Goal: Transaction & Acquisition: Purchase product/service

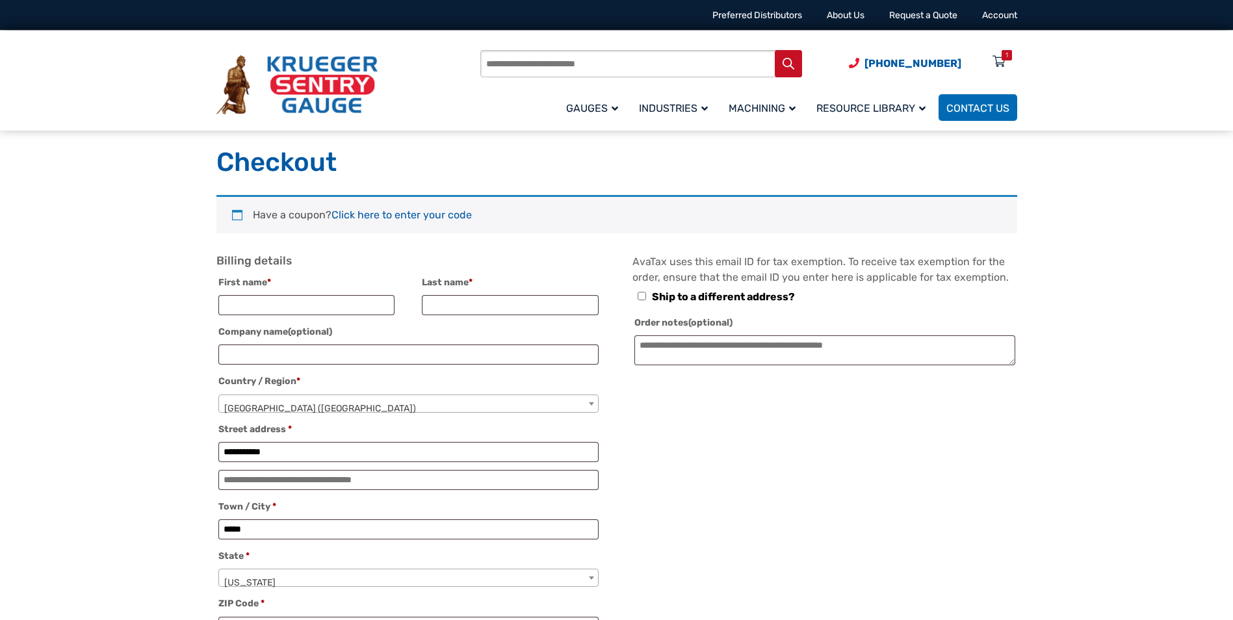
select select "**"
click at [240, 305] on input "First name *" at bounding box center [306, 305] width 177 height 20
type input "****"
type input "*****"
type input "****"
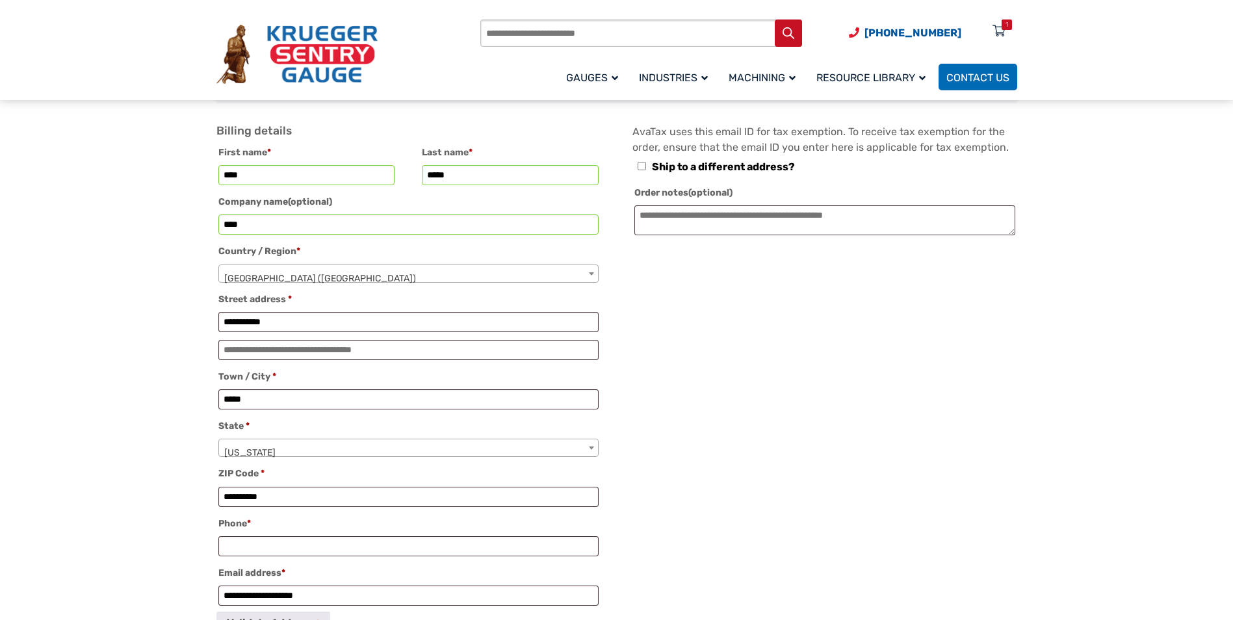
scroll to position [195, 0]
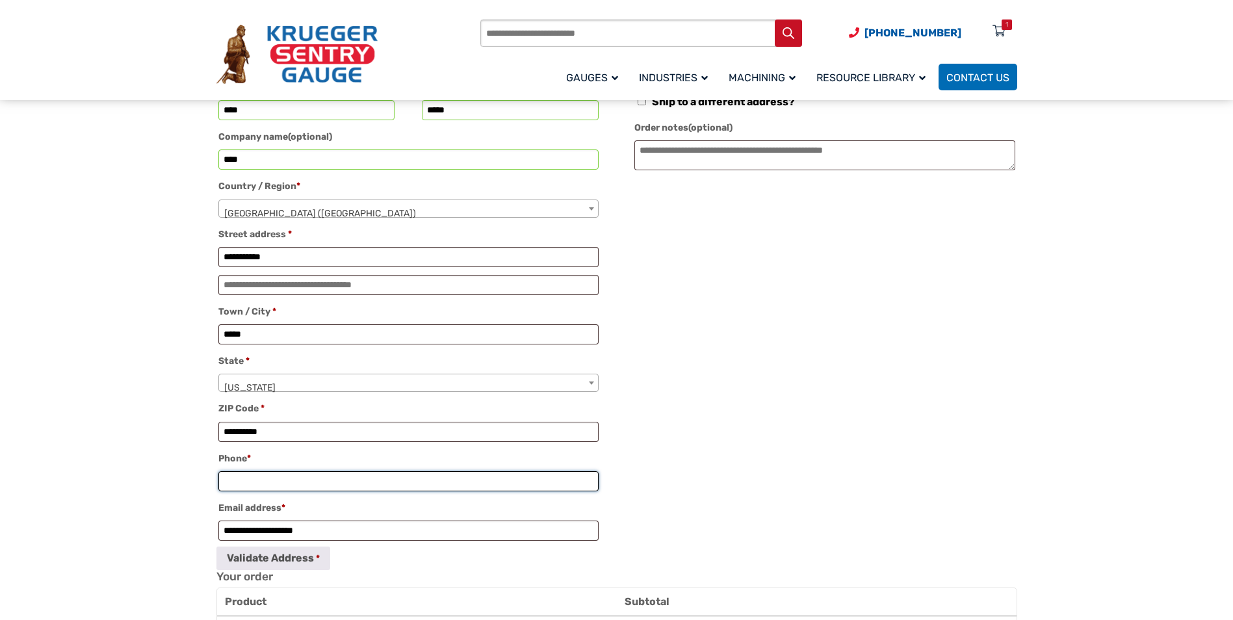
click at [250, 489] on input "Phone *" at bounding box center [408, 481] width 380 height 20
type input "**********"
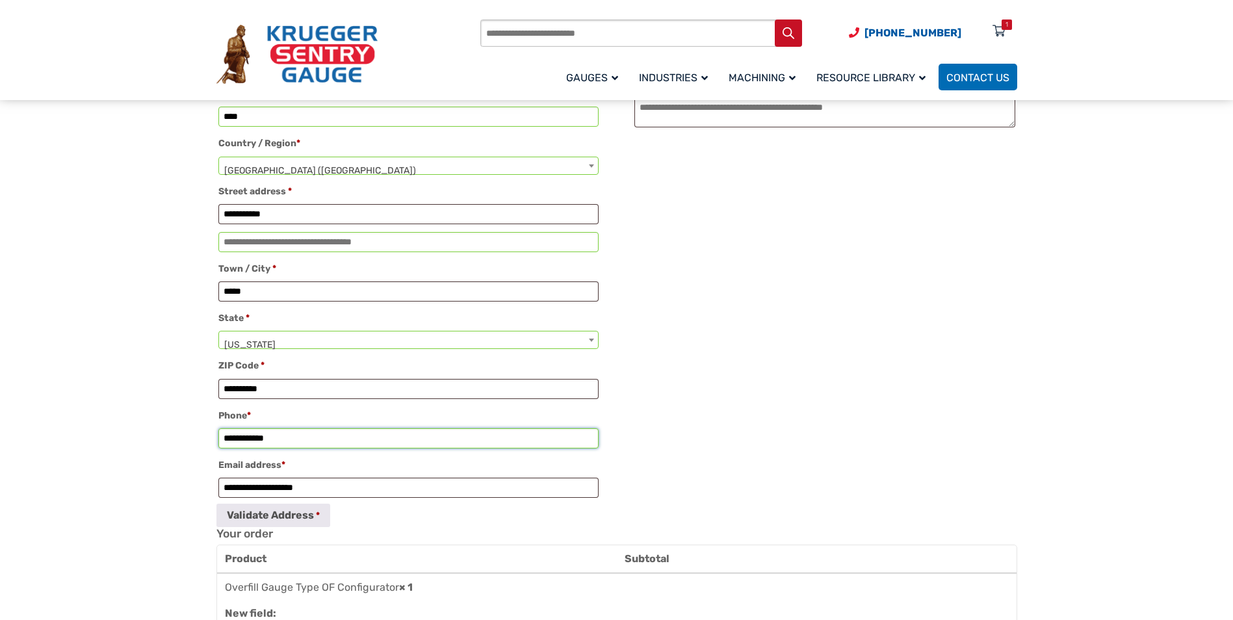
scroll to position [260, 0]
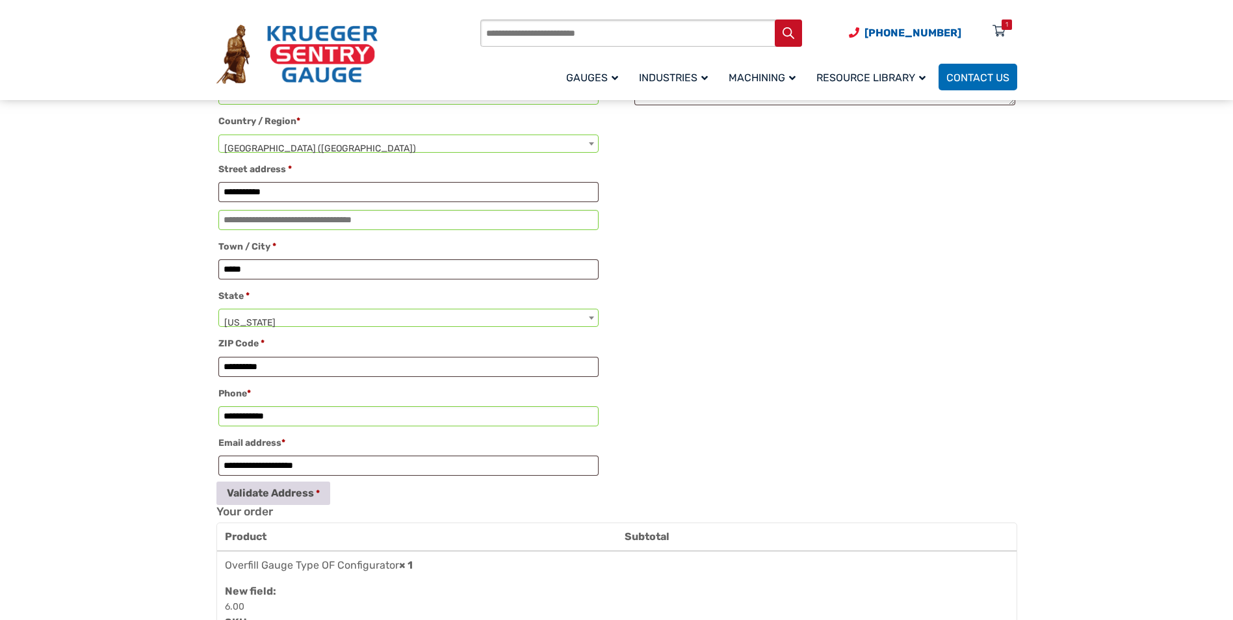
click at [268, 505] on button "Validate Address" at bounding box center [273, 492] width 114 height 23
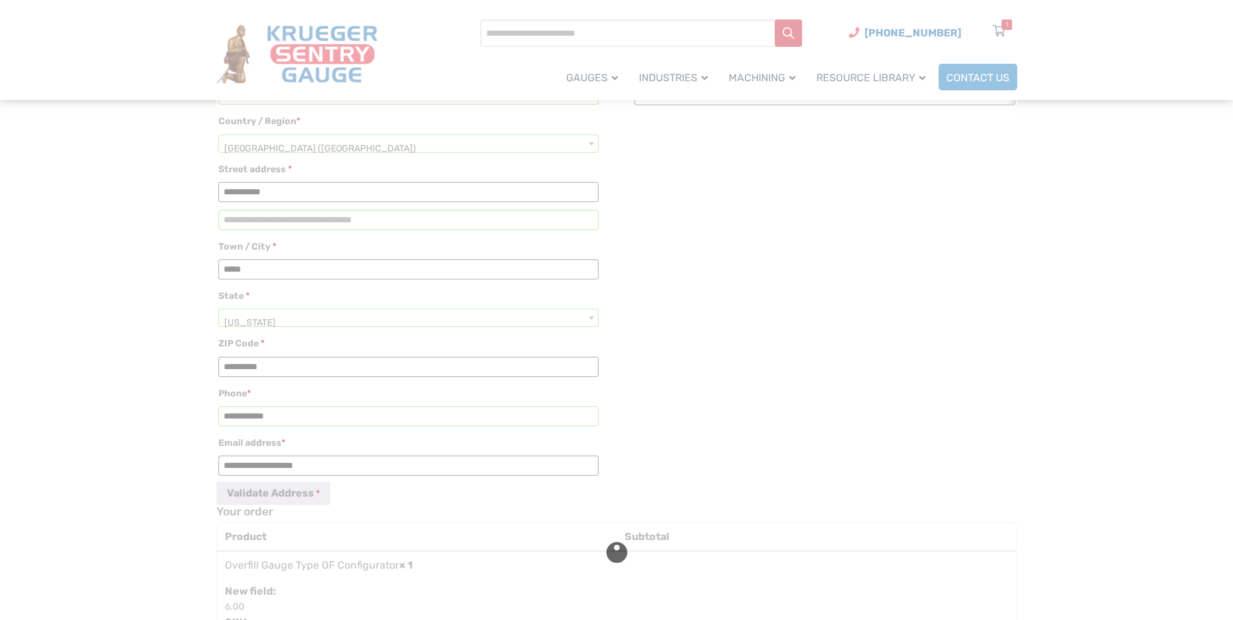
select select "**"
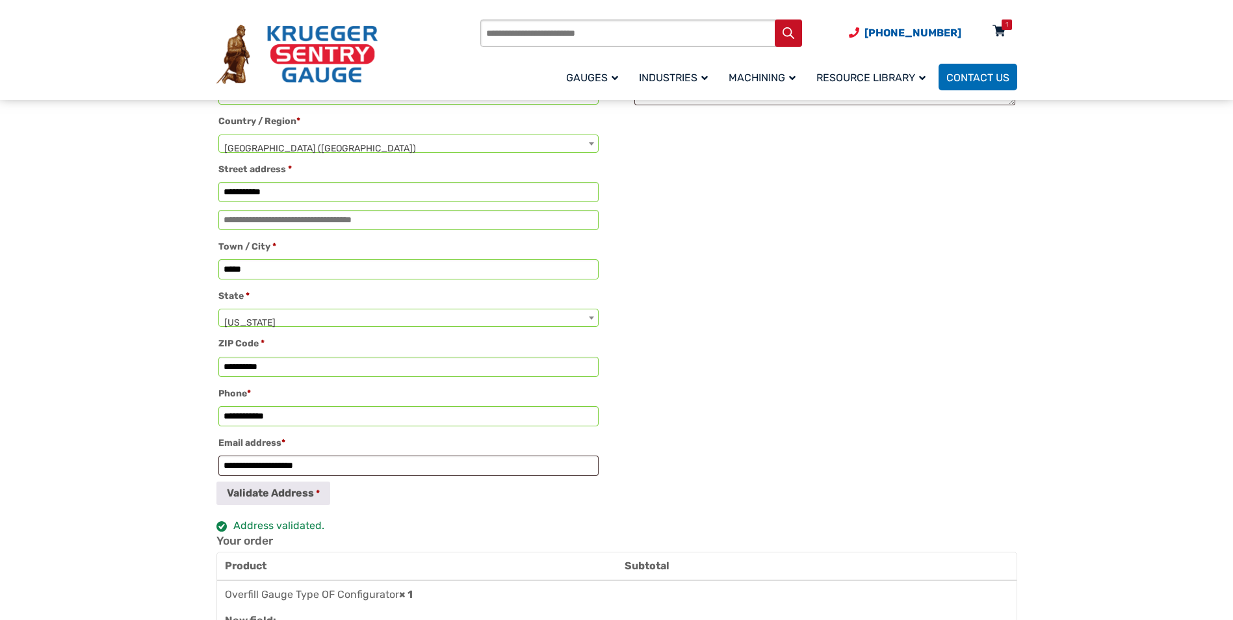
click at [1002, 25] on div "1" at bounding box center [1006, 24] width 10 height 10
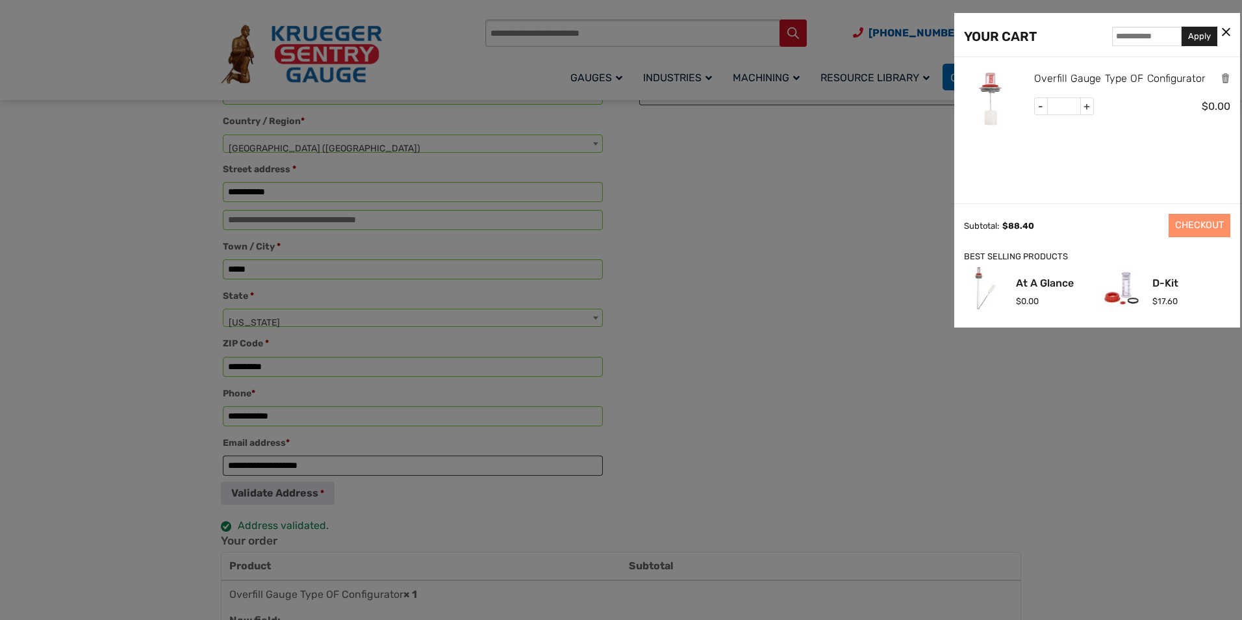
click at [1074, 83] on link "Overfill Gauge Type OF Configurator" at bounding box center [1120, 78] width 172 height 17
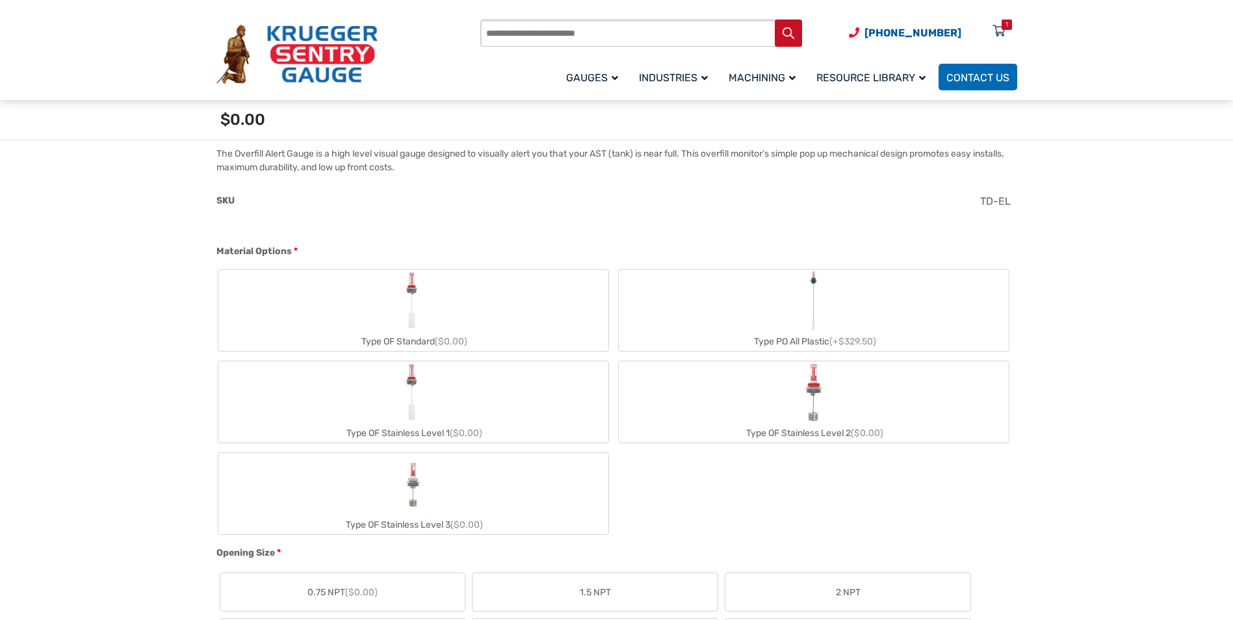
scroll to position [390, 0]
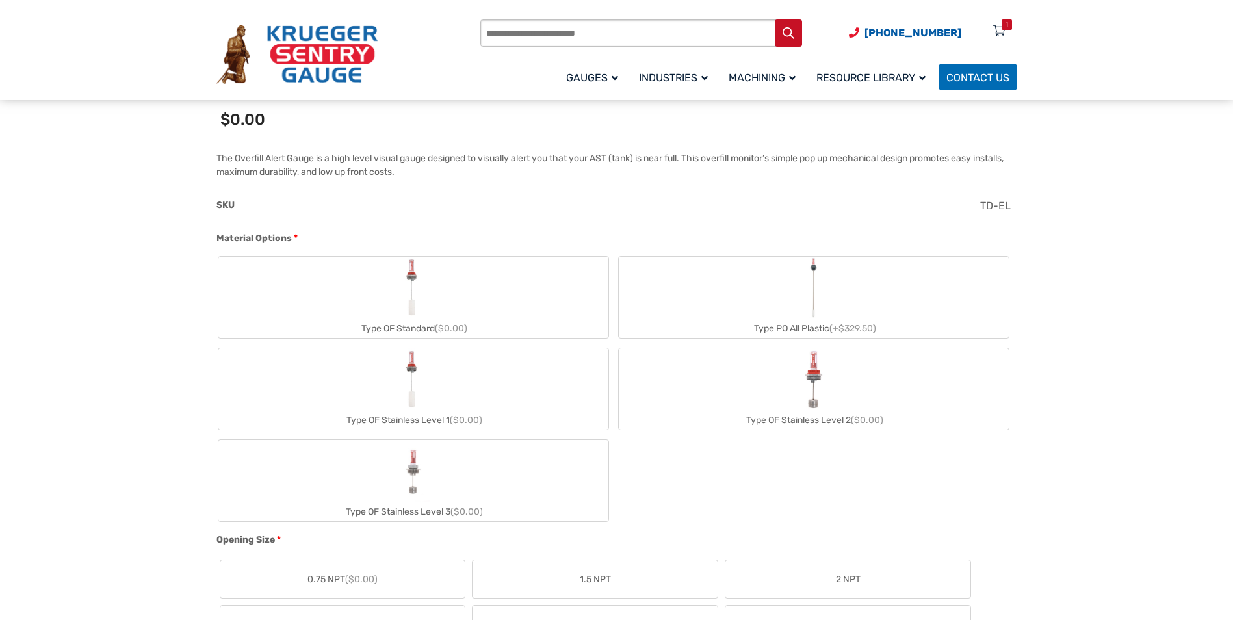
click at [407, 305] on img "Type OF Standard" at bounding box center [412, 288] width 29 height 62
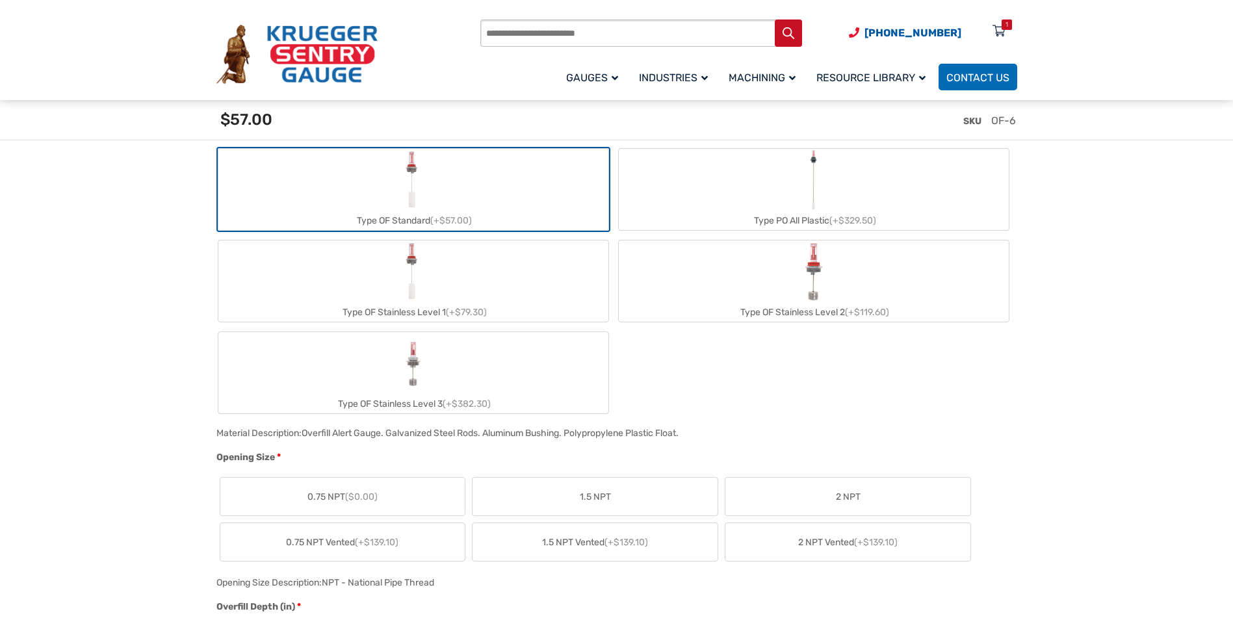
scroll to position [520, 0]
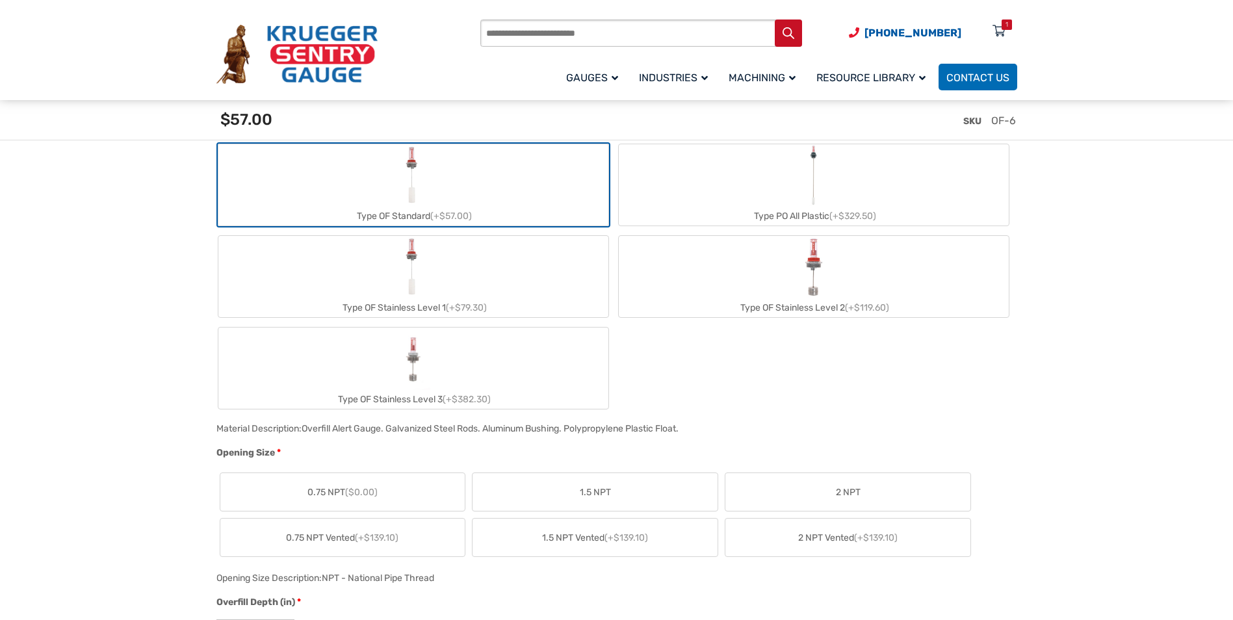
click at [339, 496] on span "0.75 NPT ($0.00)" at bounding box center [342, 492] width 70 height 14
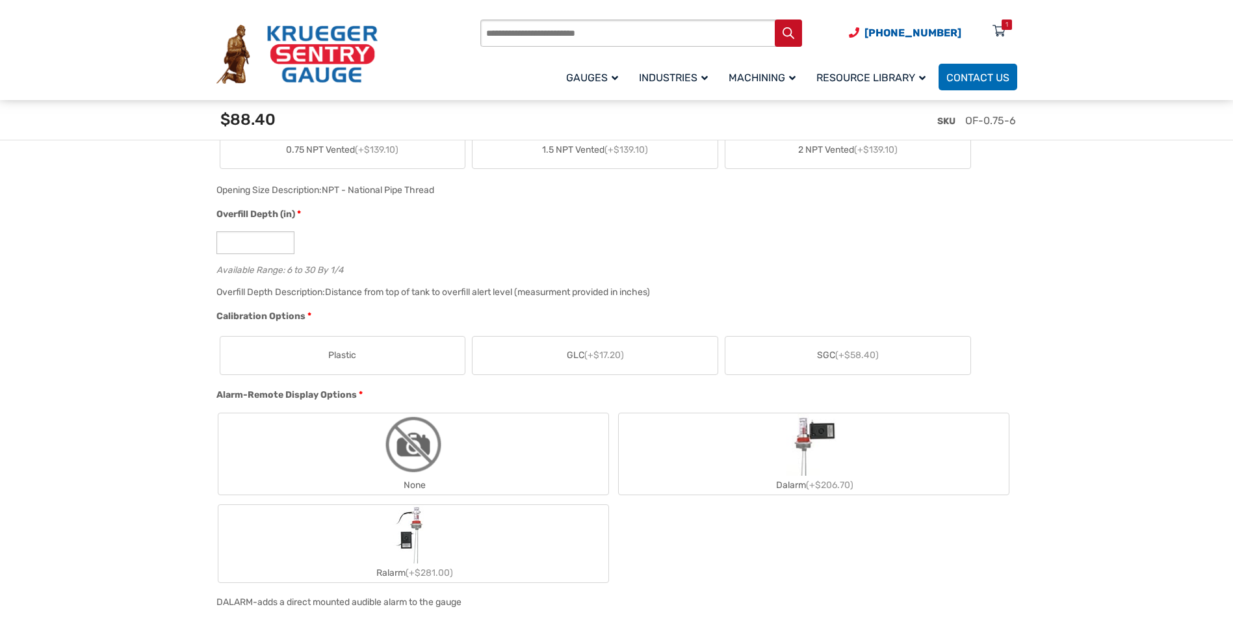
scroll to position [910, 0]
click at [328, 360] on span "Plastic" at bounding box center [342, 353] width 28 height 14
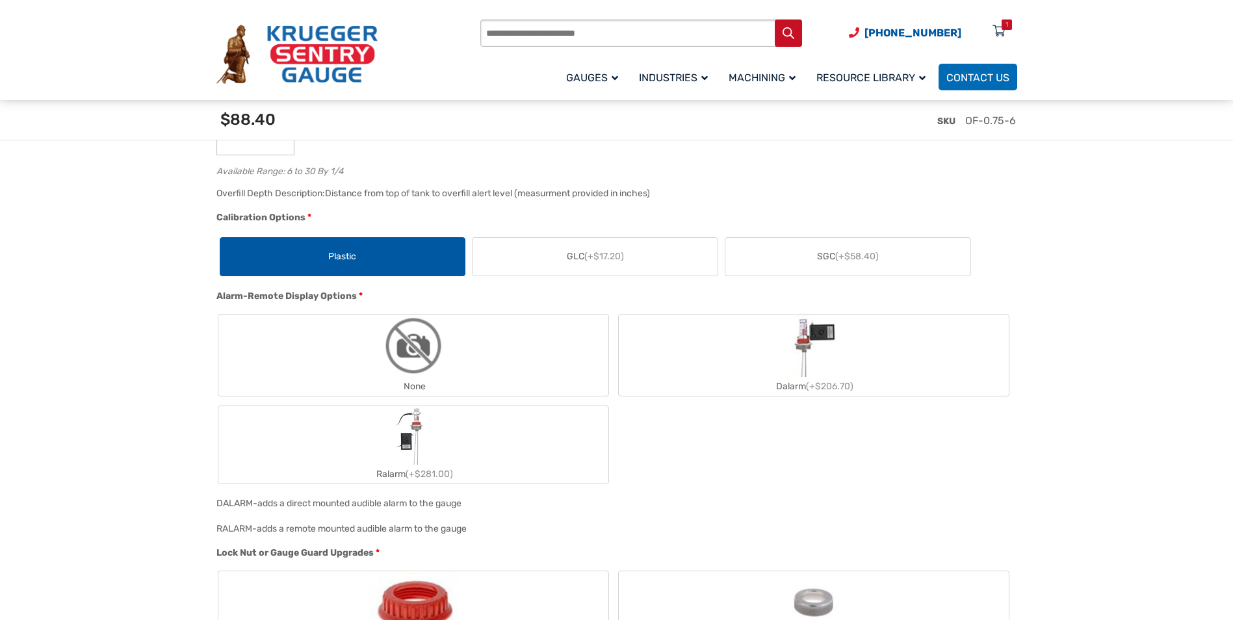
scroll to position [1040, 0]
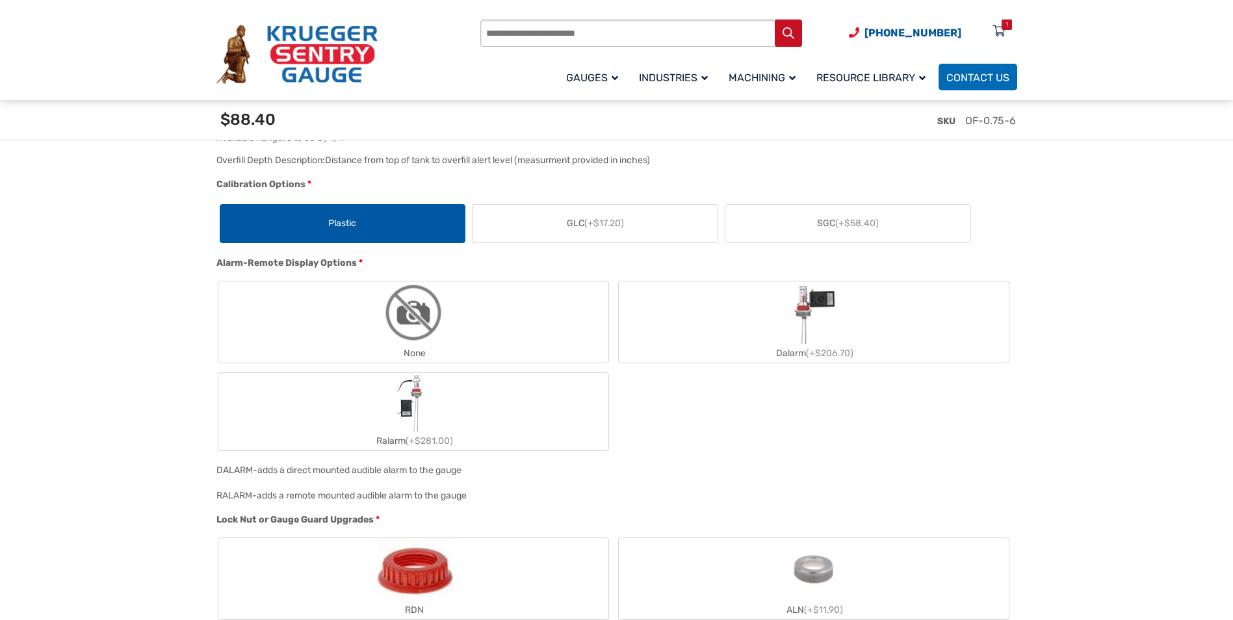
click at [389, 337] on img "None" at bounding box center [413, 312] width 62 height 62
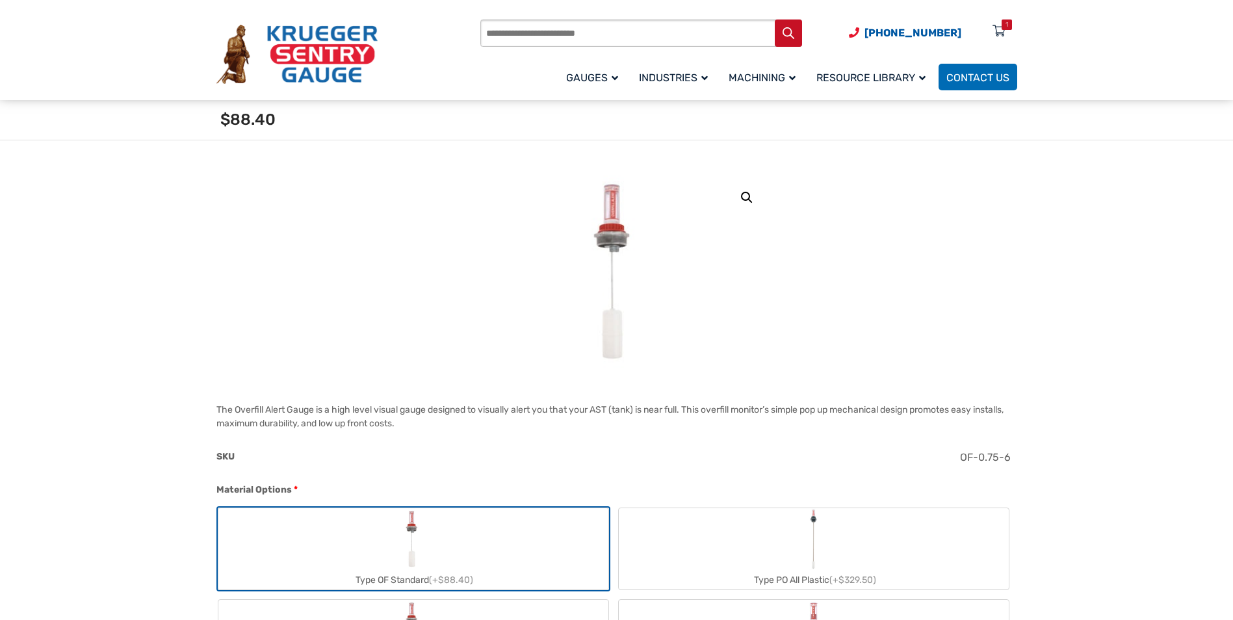
scroll to position [0, 0]
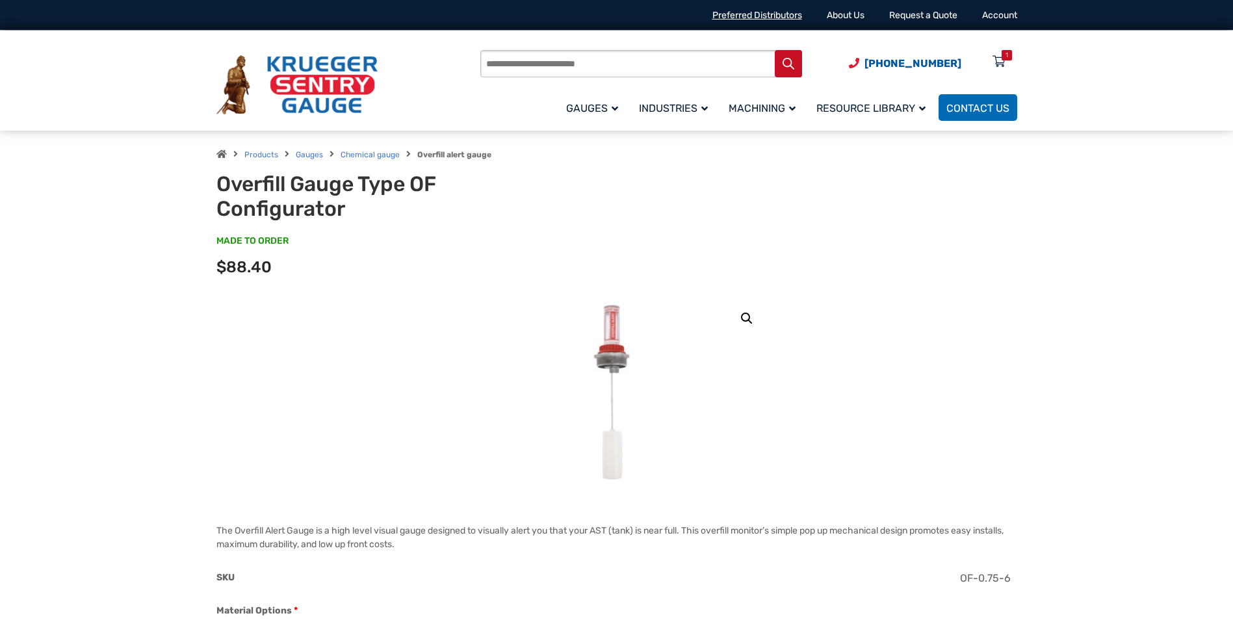
click at [769, 13] on link "Preferred Distributors" at bounding box center [757, 15] width 90 height 11
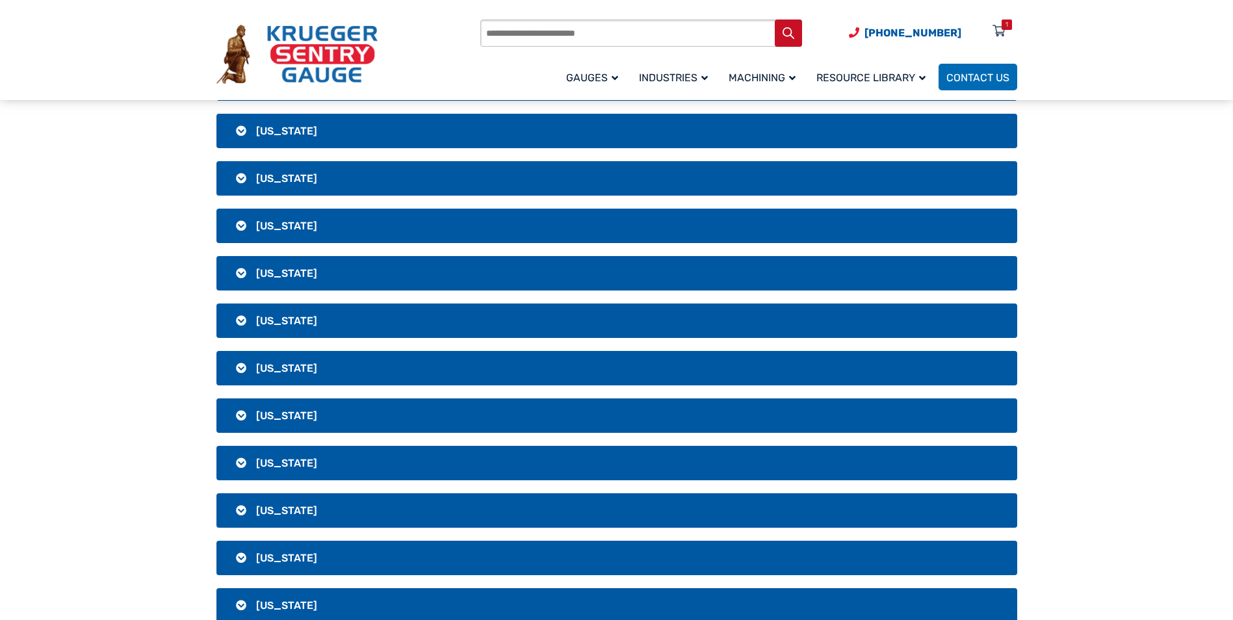
scroll to position [260, 0]
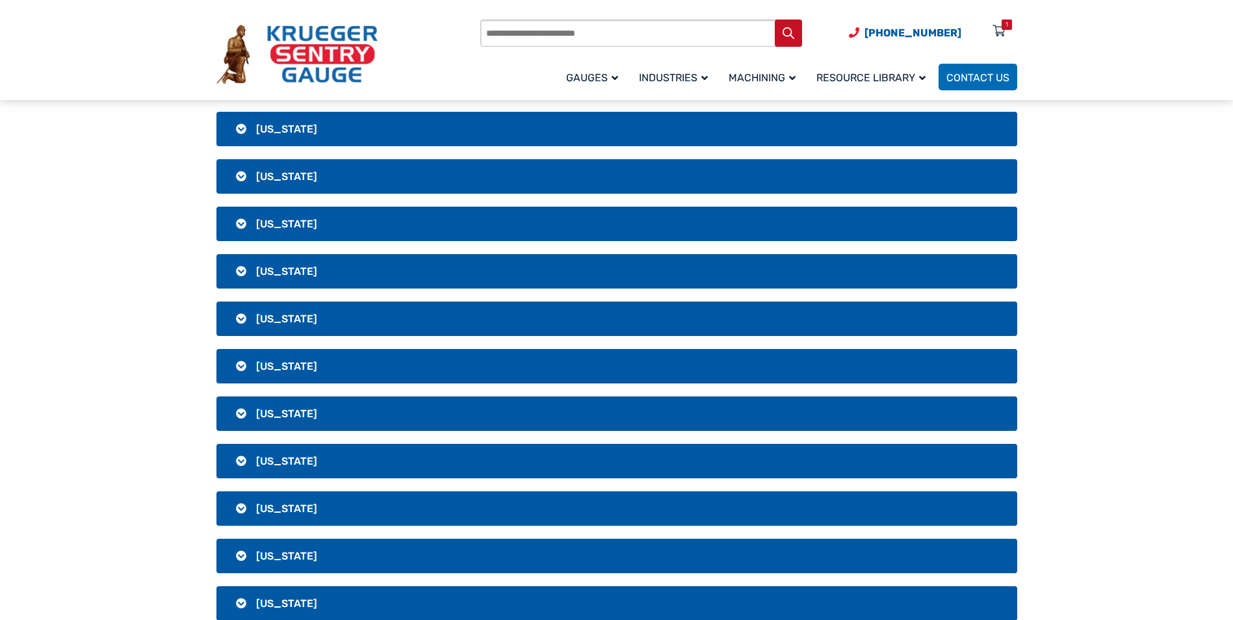
click at [286, 508] on span "Georgia" at bounding box center [286, 508] width 61 height 12
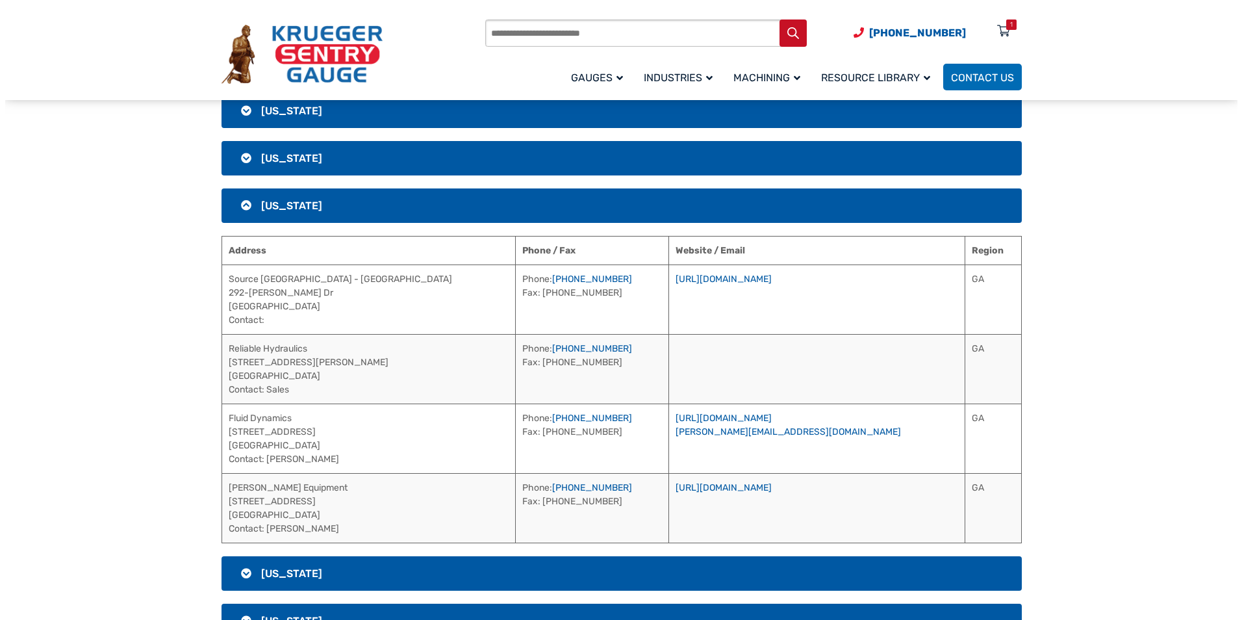
scroll to position [585, 0]
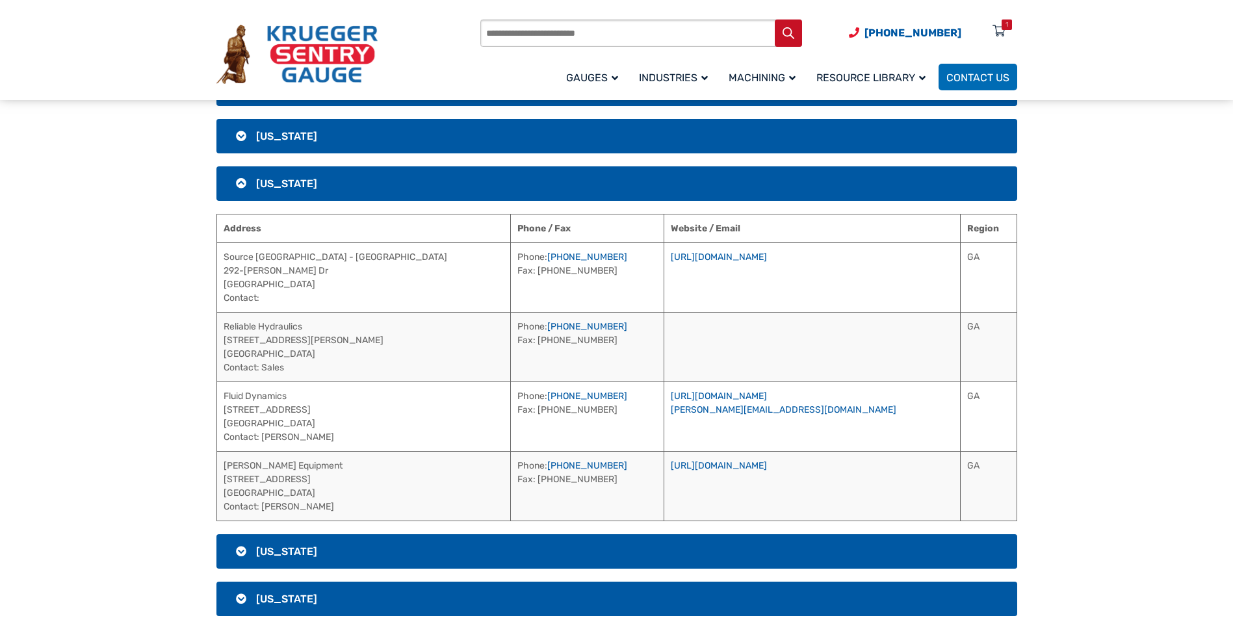
click at [239, 183] on h3 "Georgia" at bounding box center [616, 183] width 801 height 34
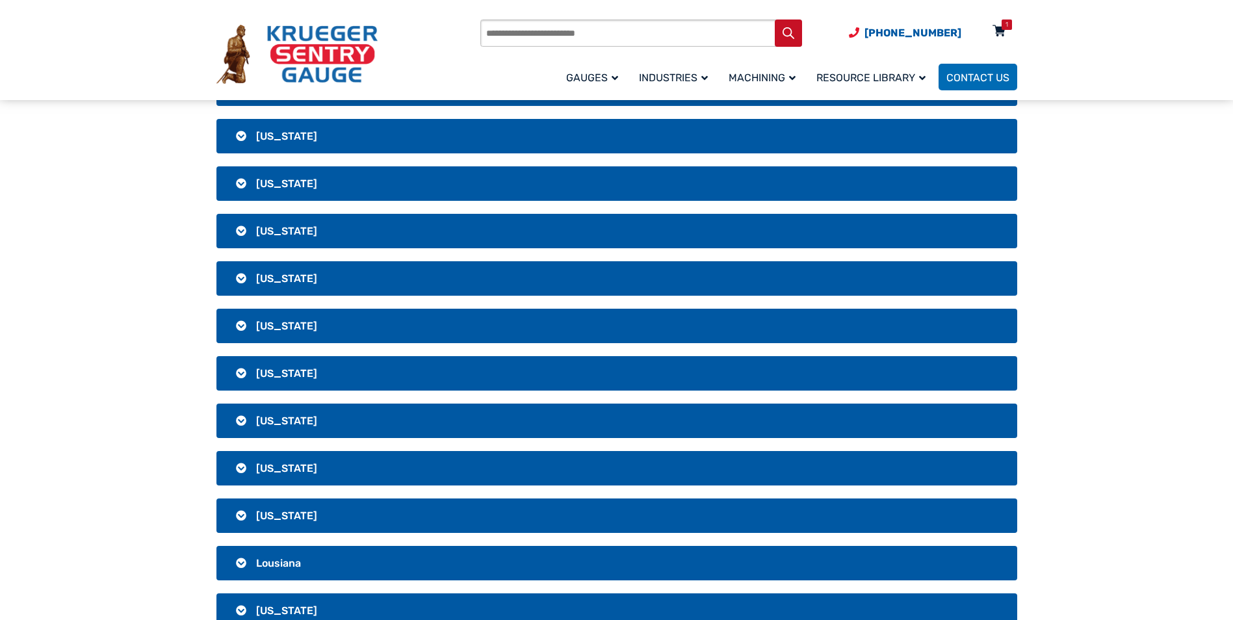
click at [1005, 24] on div "1" at bounding box center [1006, 24] width 3 height 10
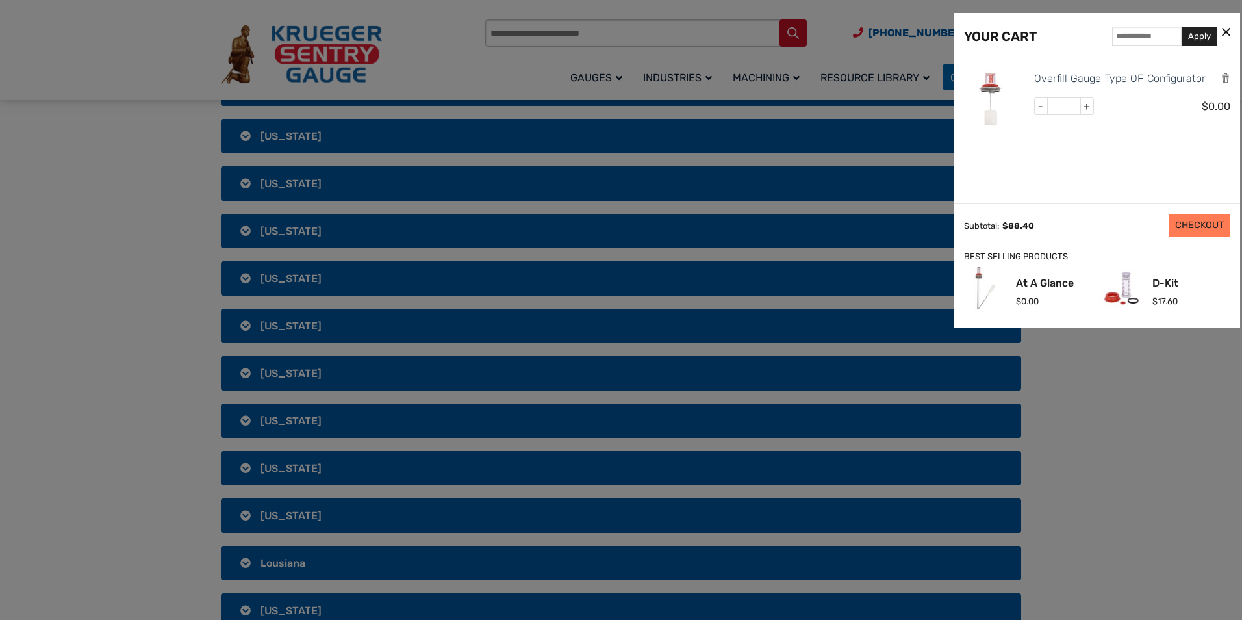
click at [1212, 224] on link "CHECKOUT" at bounding box center [1200, 225] width 62 height 23
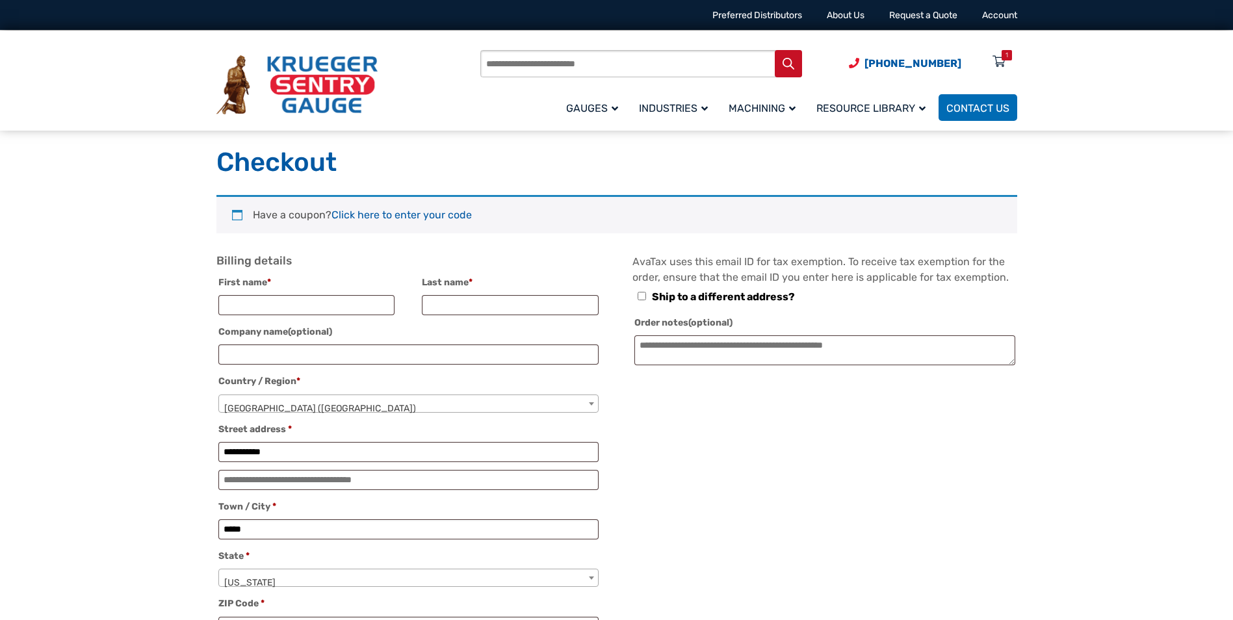
select select "**"
click at [1007, 54] on div "1" at bounding box center [1006, 55] width 3 height 10
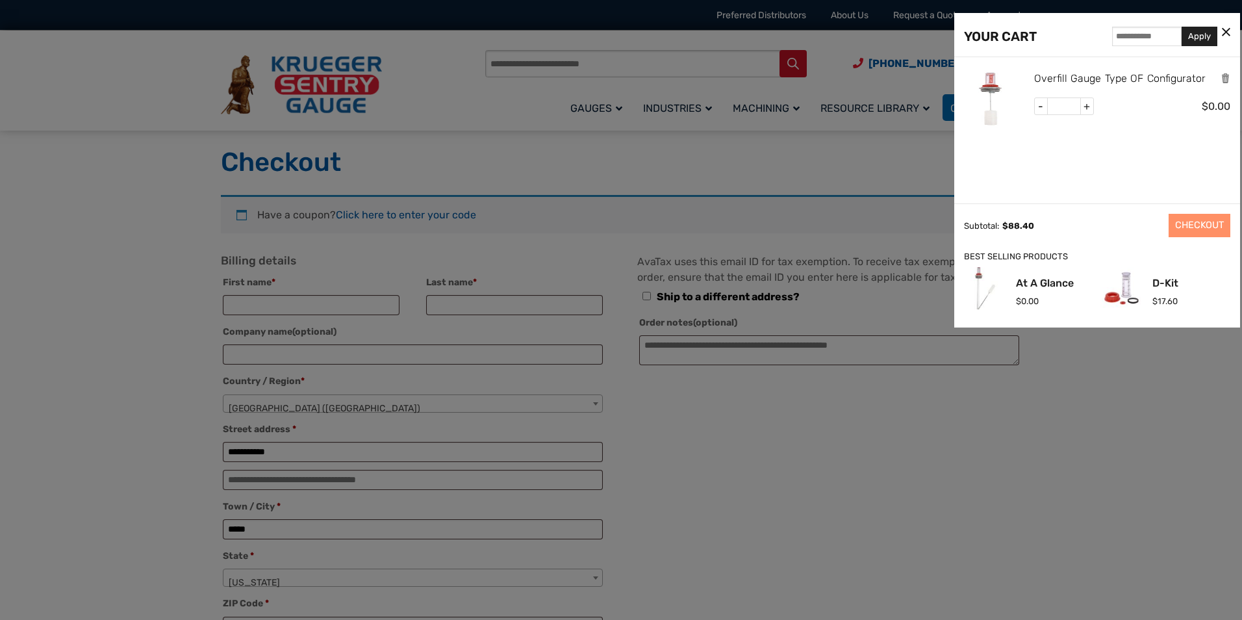
click at [1084, 81] on link "Overfill Gauge Type OF Configurator" at bounding box center [1120, 78] width 172 height 17
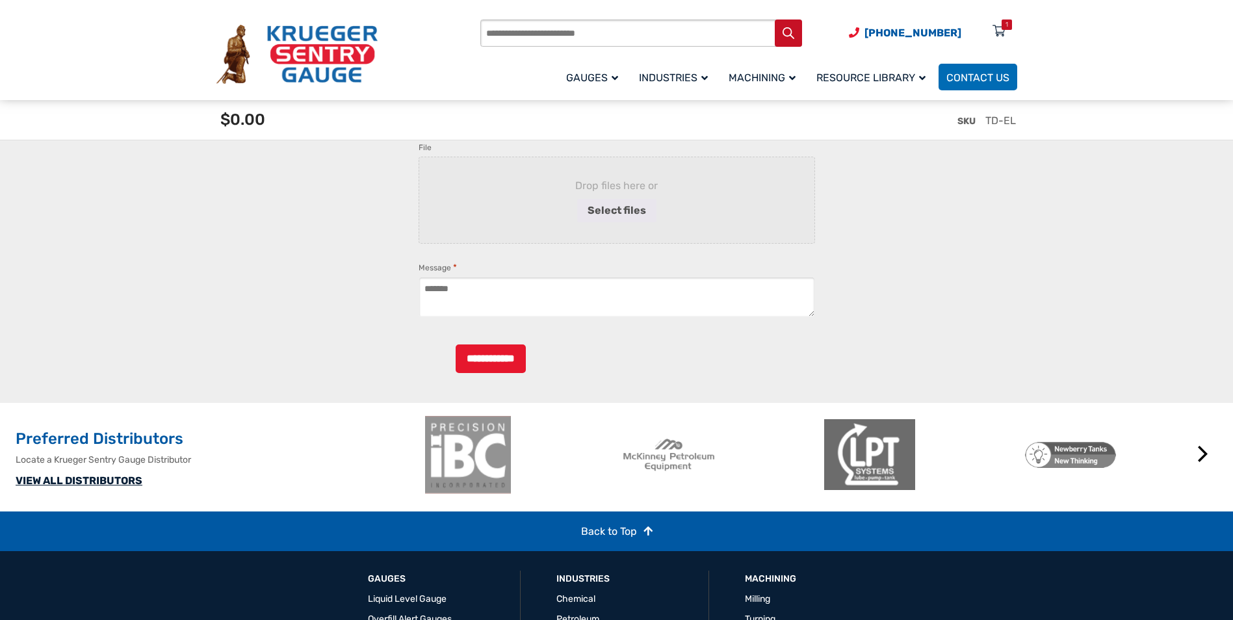
scroll to position [3068, 0]
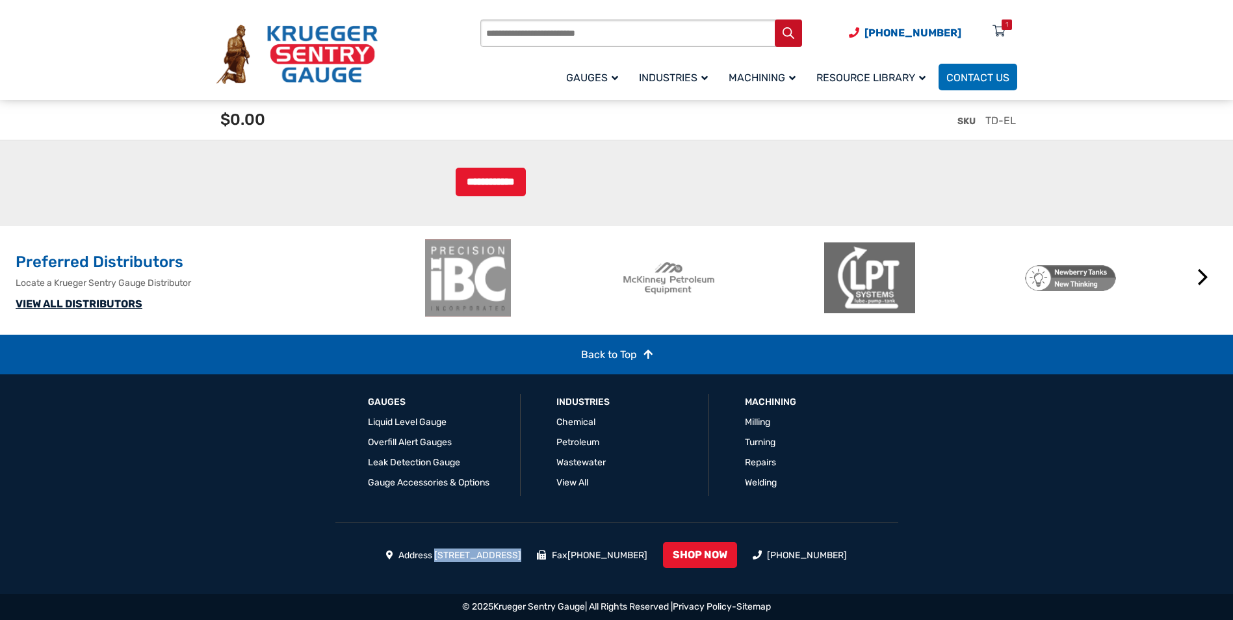
drag, startPoint x: 412, startPoint y: 555, endPoint x: 480, endPoint y: 556, distance: 67.6
click at [480, 556] on li "Address [STREET_ADDRESS]" at bounding box center [454, 555] width 136 height 14
drag, startPoint x: 480, startPoint y: 556, endPoint x: 465, endPoint y: 555, distance: 15.0
copy li "1873 [GEOGRAPHIC_DATA]"
